Goal: Information Seeking & Learning: Learn about a topic

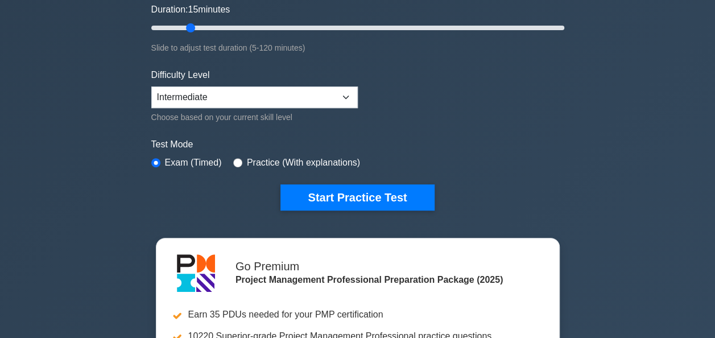
scroll to position [225, 0]
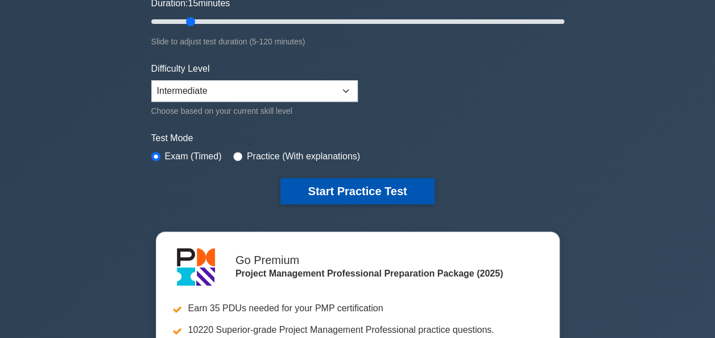
click at [328, 195] on button "Start Practice Test" at bounding box center [358, 191] width 154 height 26
click at [357, 178] on button "Start Practice Test" at bounding box center [358, 191] width 154 height 26
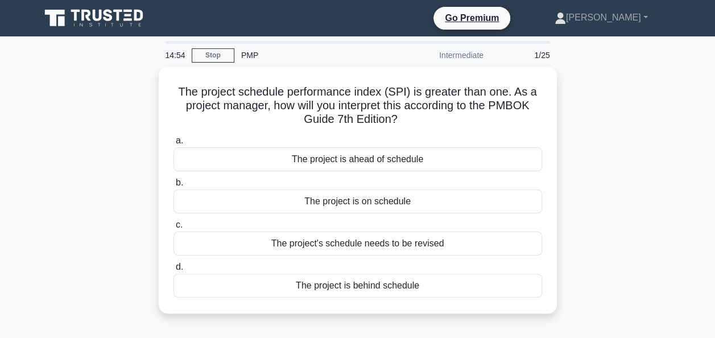
scroll to position [32, 0]
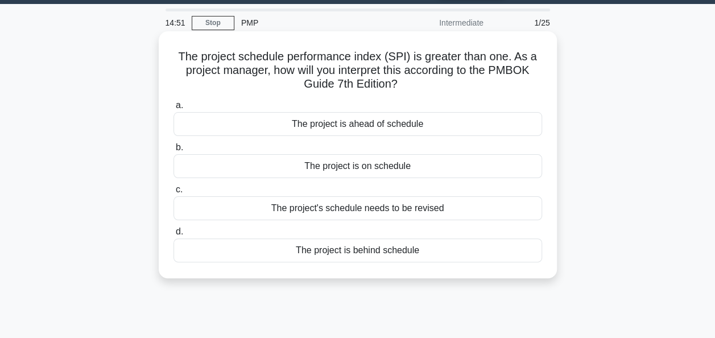
drag, startPoint x: 355, startPoint y: 125, endPoint x: 323, endPoint y: 147, distance: 38.5
click at [323, 147] on div "a. The project is ahead of schedule b. The project is on schedule c. d." at bounding box center [358, 180] width 382 height 168
click at [323, 147] on label "b. The project is on schedule" at bounding box center [358, 160] width 369 height 38
click at [174, 147] on input "b. The project is on schedule" at bounding box center [174, 147] width 0 height 7
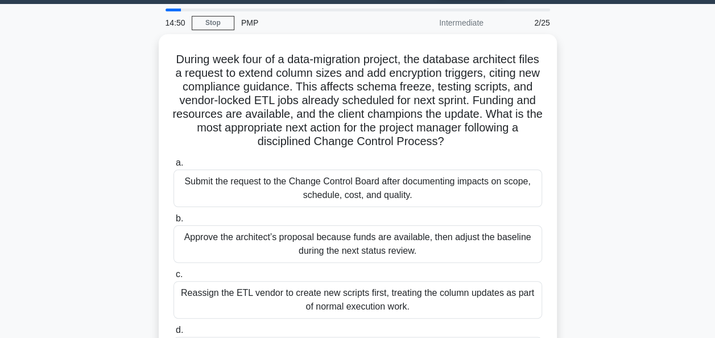
scroll to position [0, 0]
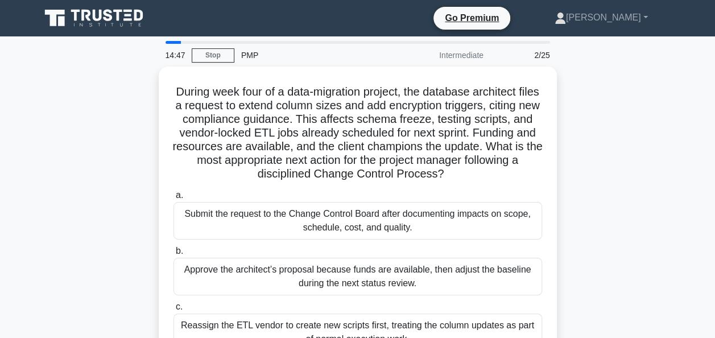
click at [153, 190] on div "During week four of a data-migration project, the database architect files a re…" at bounding box center [358, 252] width 649 height 370
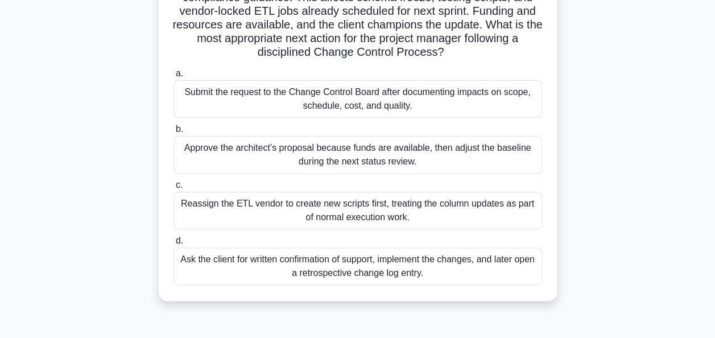
scroll to position [123, 0]
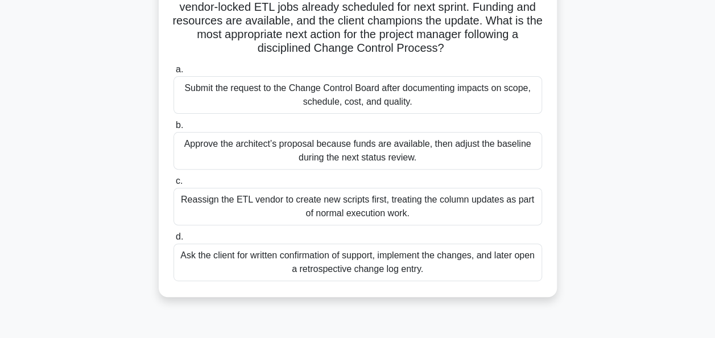
click at [454, 102] on div "Submit the request to the Change Control Board after documenting impacts on sco…" at bounding box center [358, 95] width 369 height 38
click at [174, 73] on input "a. Submit the request to the Change Control Board after documenting impacts on …" at bounding box center [174, 69] width 0 height 7
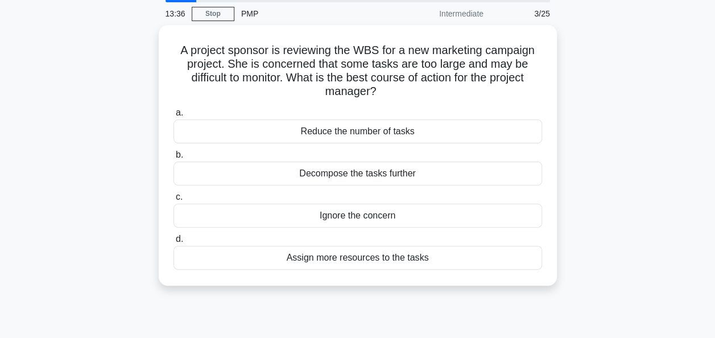
scroll to position [41, 0]
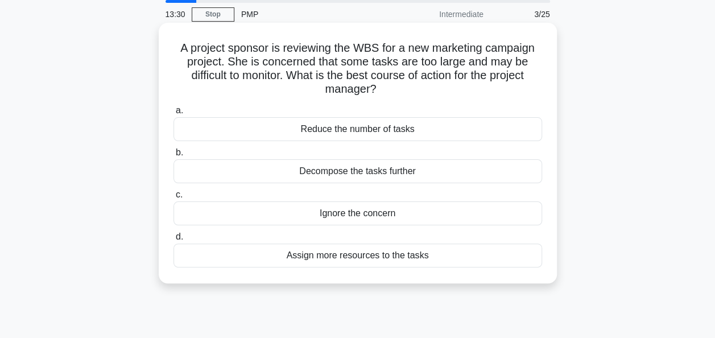
click at [372, 176] on div "Decompose the tasks further" at bounding box center [358, 171] width 369 height 24
click at [174, 156] on input "b. Decompose the tasks further" at bounding box center [174, 152] width 0 height 7
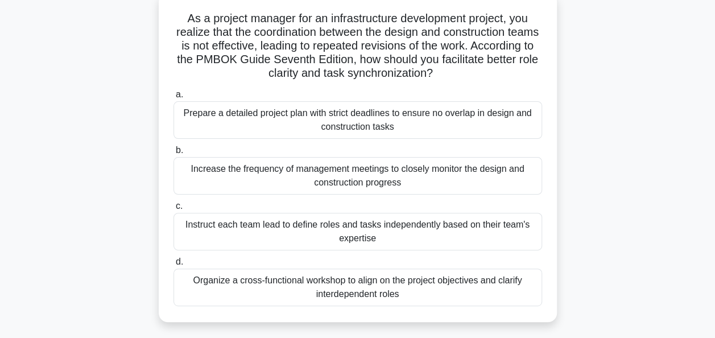
scroll to position [74, 0]
drag, startPoint x: 389, startPoint y: 278, endPoint x: 157, endPoint y: 300, distance: 233.2
click at [157, 300] on div "As a project manager for an infrastructure development project, you realize tha…" at bounding box center [358, 164] width 649 height 343
drag, startPoint x: 157, startPoint y: 300, endPoint x: 136, endPoint y: 273, distance: 34.9
click at [136, 273] on div "As a project manager for an infrastructure development project, you realize tha…" at bounding box center [358, 164] width 649 height 343
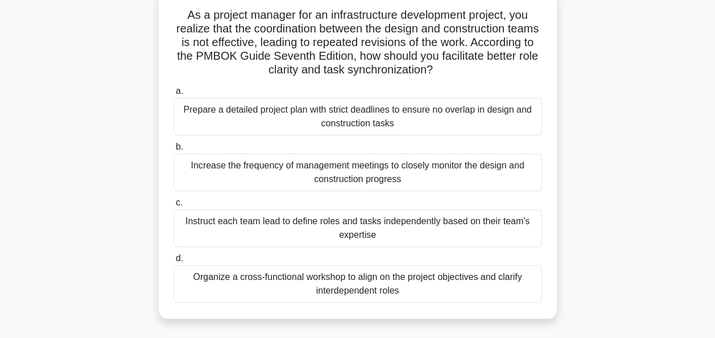
click at [319, 288] on div "Organize a cross-functional workshop to align on the project objectives and cla…" at bounding box center [358, 284] width 369 height 38
click at [174, 262] on input "d. Organize a cross-functional workshop to align on the project objectives and …" at bounding box center [174, 258] width 0 height 7
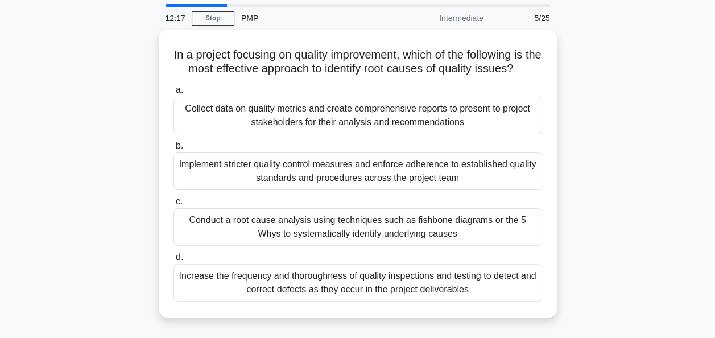
scroll to position [36, 0]
click at [596, 89] on div "In a project focusing on quality improvement, which of the following is the mos…" at bounding box center [358, 181] width 649 height 302
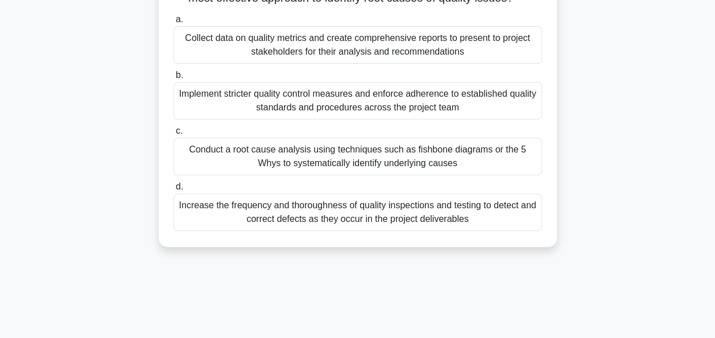
scroll to position [107, 0]
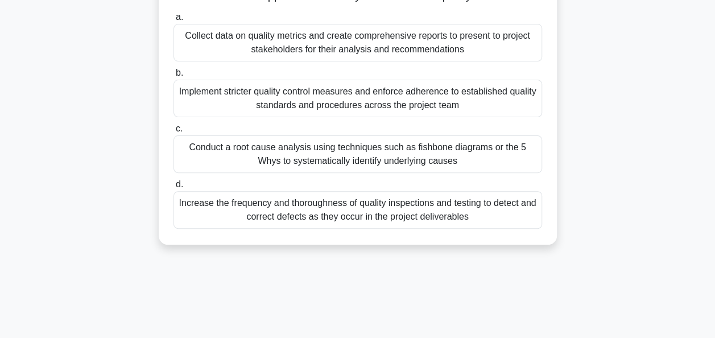
click at [495, 159] on div "Conduct a root cause analysis using techniques such as fishbone diagrams or the…" at bounding box center [358, 154] width 369 height 38
click at [174, 133] on input "c. Conduct a root cause analysis using techniques such as fishbone diagrams or …" at bounding box center [174, 128] width 0 height 7
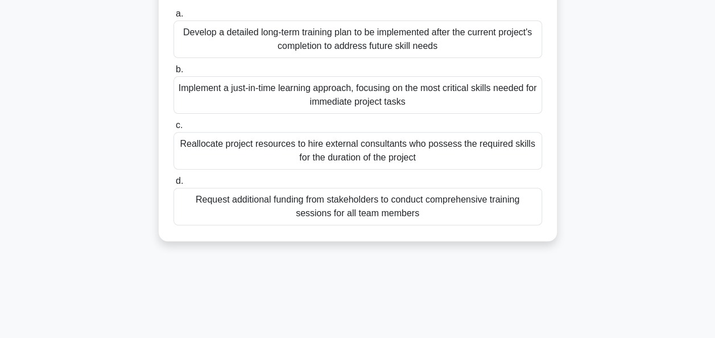
scroll to position [141, 0]
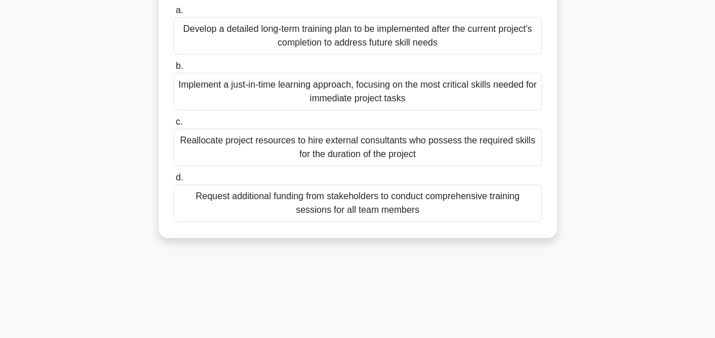
click at [248, 84] on div "Implement a just-in-time learning approach, focusing on the most critical skill…" at bounding box center [358, 92] width 369 height 38
click at [174, 70] on input "b. Implement a just-in-time learning approach, focusing on the most critical sk…" at bounding box center [174, 66] width 0 height 7
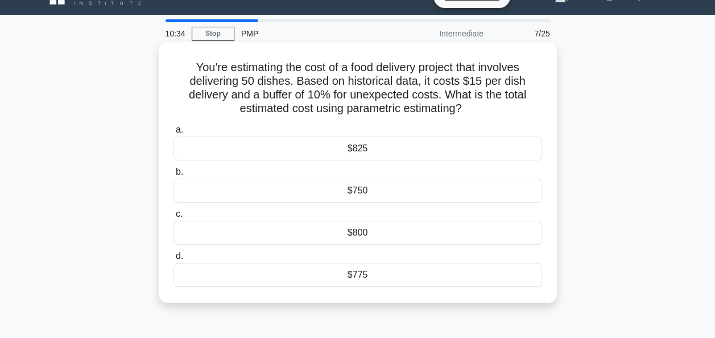
scroll to position [0, 0]
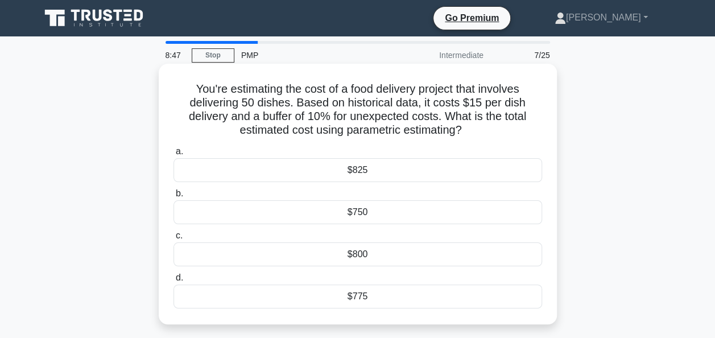
click at [426, 164] on div "$825" at bounding box center [358, 170] width 369 height 24
click at [174, 155] on input "a. $825" at bounding box center [174, 151] width 0 height 7
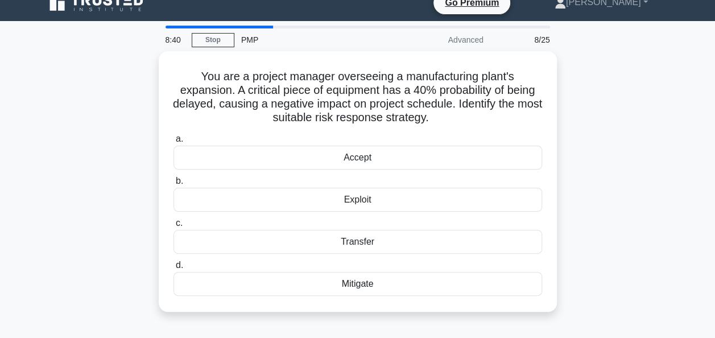
scroll to position [15, 0]
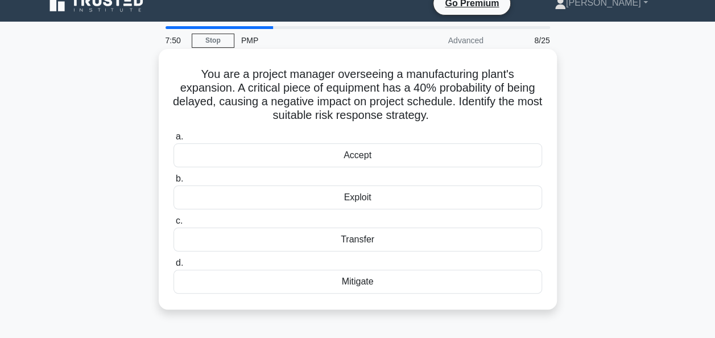
click at [331, 280] on div "Mitigate" at bounding box center [358, 282] width 369 height 24
click at [174, 267] on input "d. Mitigate" at bounding box center [174, 262] width 0 height 7
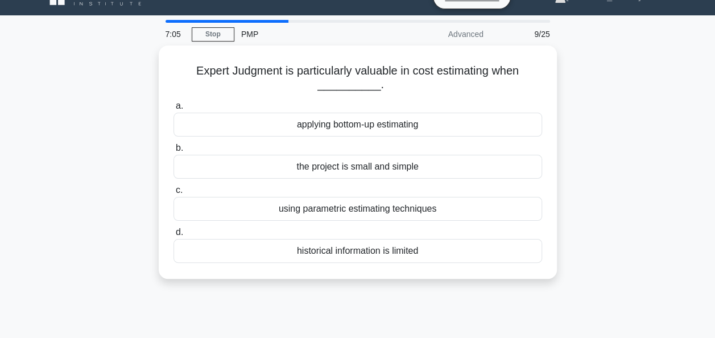
scroll to position [20, 0]
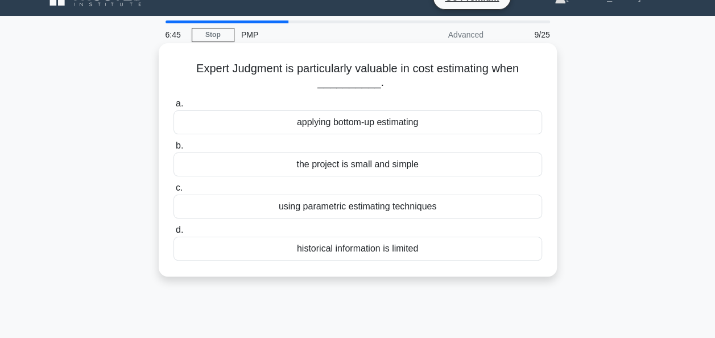
click at [350, 254] on div "historical information is limited" at bounding box center [358, 249] width 369 height 24
click at [174, 234] on input "d. historical information is limited" at bounding box center [174, 229] width 0 height 7
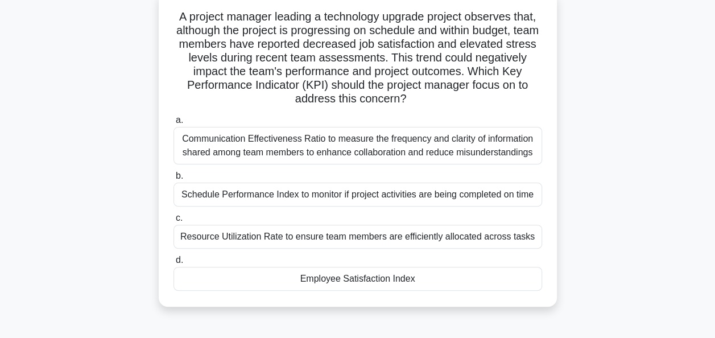
scroll to position [74, 0]
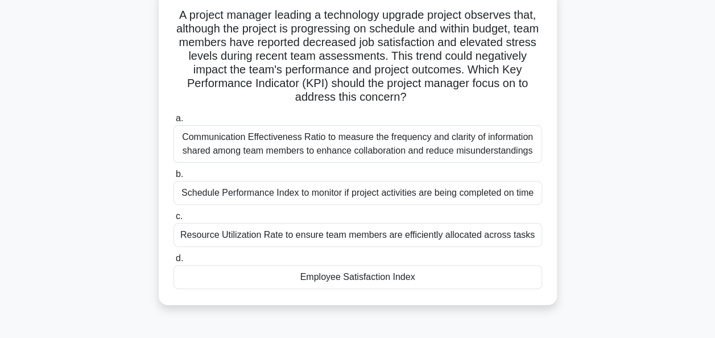
click at [307, 272] on div "Employee Satisfaction Index" at bounding box center [358, 277] width 369 height 24
click at [174, 262] on input "d. Employee Satisfaction Index" at bounding box center [174, 258] width 0 height 7
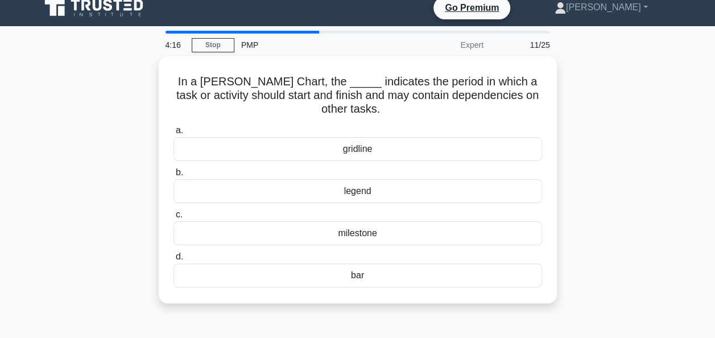
scroll to position [14, 0]
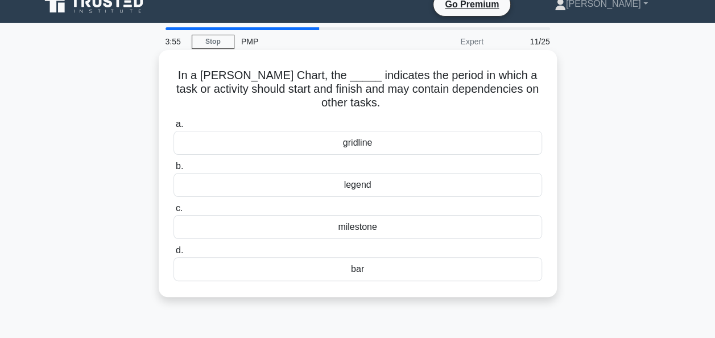
click at [319, 225] on div "milestone" at bounding box center [358, 227] width 369 height 24
click at [174, 212] on input "c. milestone" at bounding box center [174, 208] width 0 height 7
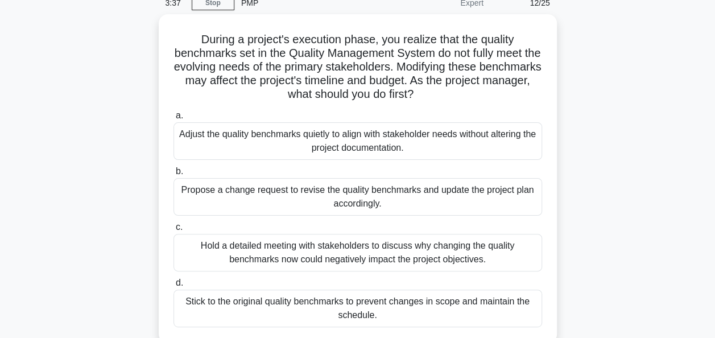
scroll to position [60, 0]
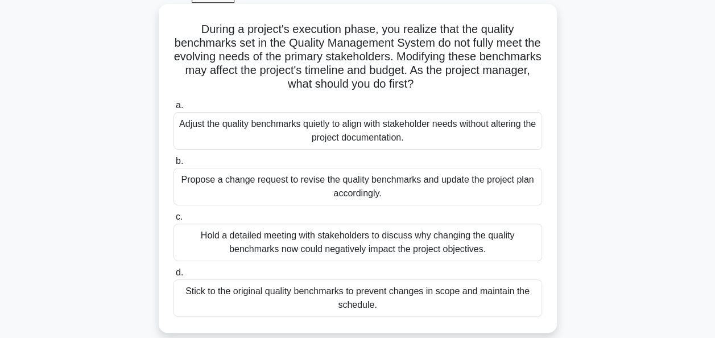
click at [442, 237] on div "Hold a detailed meeting with stakeholders to discuss why changing the quality b…" at bounding box center [358, 243] width 369 height 38
click at [174, 221] on input "c. Hold a detailed meeting with stakeholders to discuss why changing the qualit…" at bounding box center [174, 216] width 0 height 7
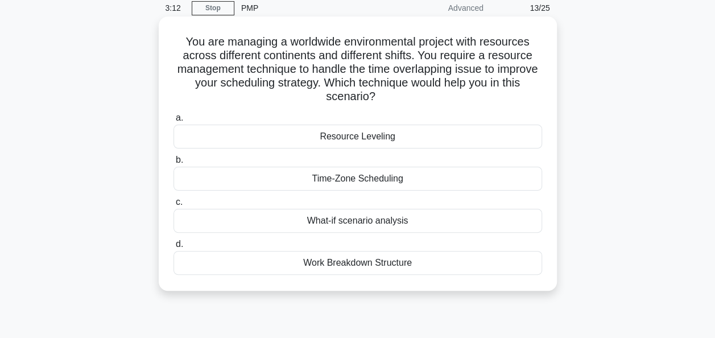
scroll to position [0, 0]
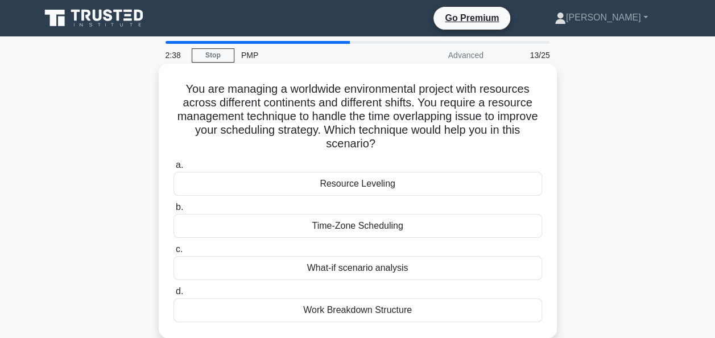
click at [333, 223] on div "Time-Zone Scheduling" at bounding box center [358, 226] width 369 height 24
click at [174, 211] on input "b. Time-Zone Scheduling" at bounding box center [174, 207] width 0 height 7
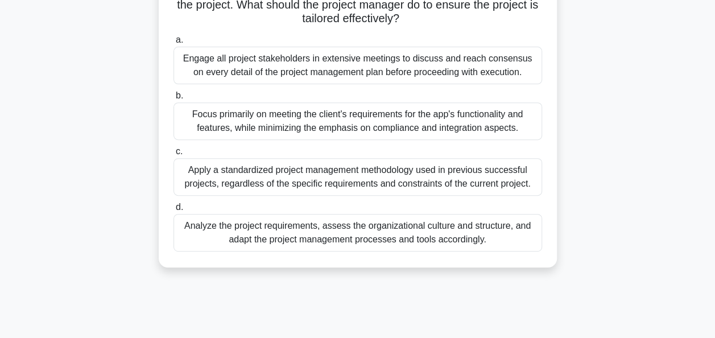
scroll to position [171, 0]
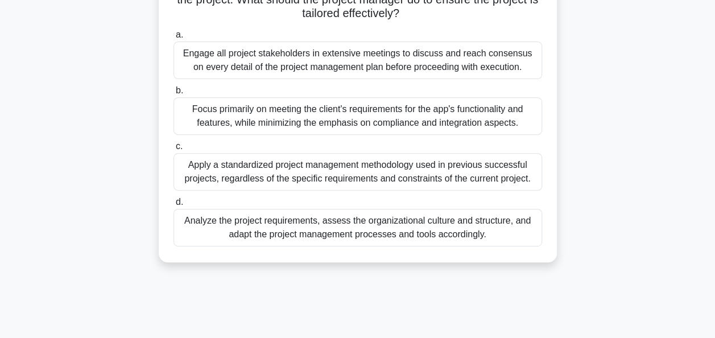
click at [261, 231] on div "Analyze the project requirements, assess the organizational culture and structu…" at bounding box center [358, 228] width 369 height 38
click at [174, 206] on input "d. Analyze the project requirements, assess the organizational culture and stru…" at bounding box center [174, 202] width 0 height 7
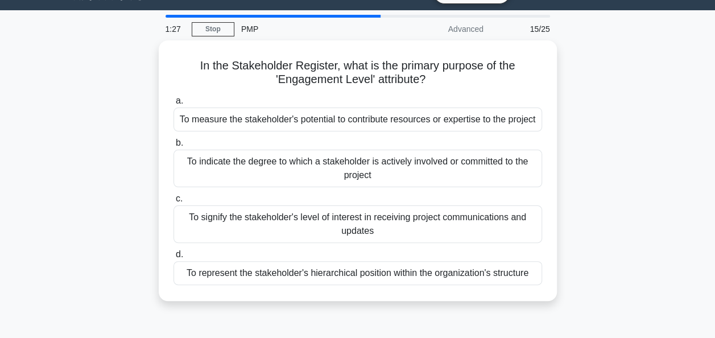
scroll to position [26, 0]
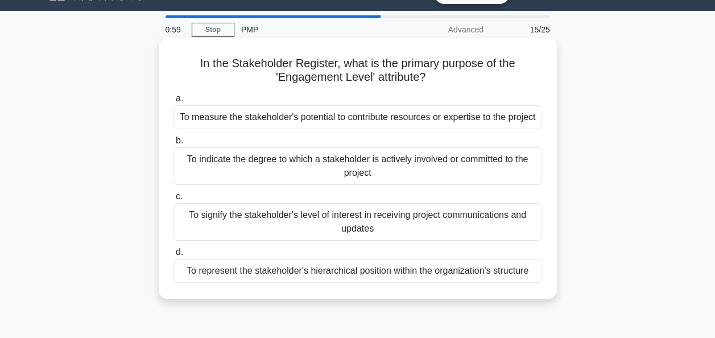
click at [327, 163] on div "To indicate the degree to which a stakeholder is actively involved or committed…" at bounding box center [358, 166] width 369 height 38
click at [174, 145] on input "b. To indicate the degree to which a stakeholder is actively involved or commit…" at bounding box center [174, 140] width 0 height 7
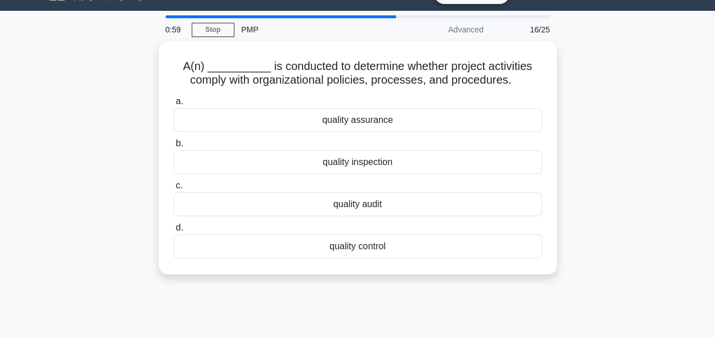
scroll to position [0, 0]
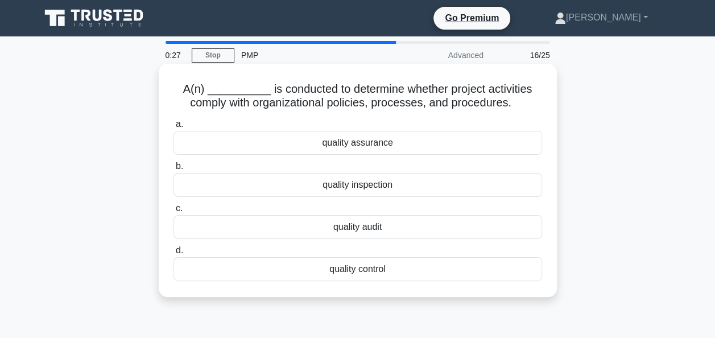
click at [360, 224] on div "quality audit" at bounding box center [358, 227] width 369 height 24
click at [174, 212] on input "c. quality audit" at bounding box center [174, 208] width 0 height 7
